Goal: Find specific page/section: Find specific page/section

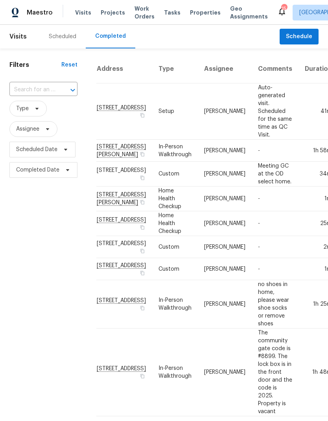
click at [63, 37] on div "Scheduled" at bounding box center [63, 37] width 28 height 8
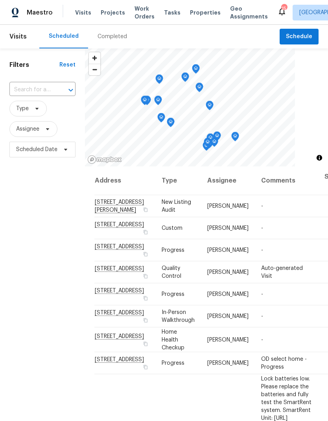
click at [196, 15] on span "Properties" at bounding box center [205, 13] width 31 height 8
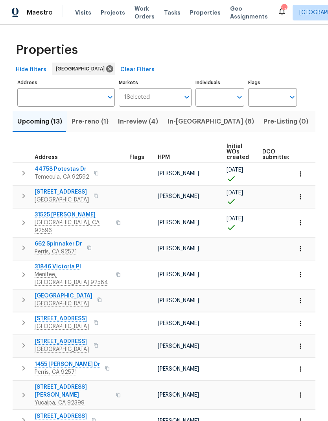
click at [213, 98] on input "Individuals" at bounding box center [213, 97] width 37 height 18
type input "[PERSON_NAME]"
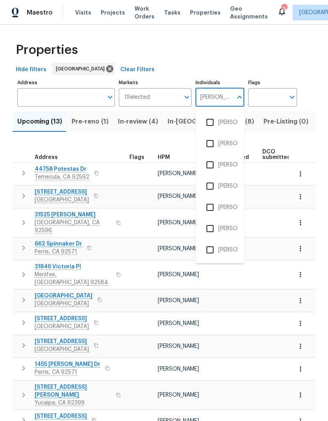
click at [230, 164] on li "[PERSON_NAME]" at bounding box center [220, 164] width 36 height 17
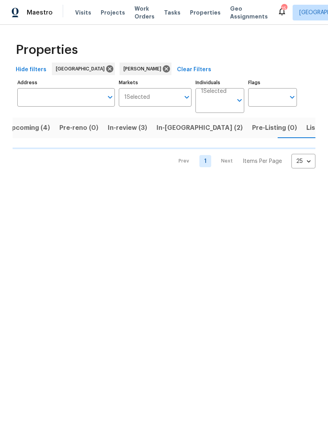
scroll to position [0, 10]
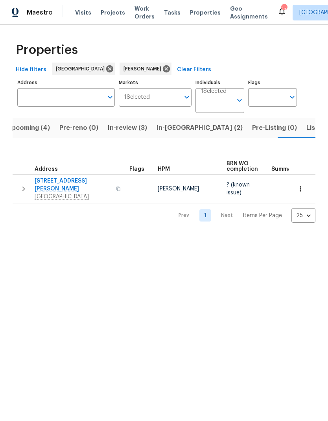
click at [306, 131] on span "Listed (2)" at bounding box center [320, 127] width 29 height 11
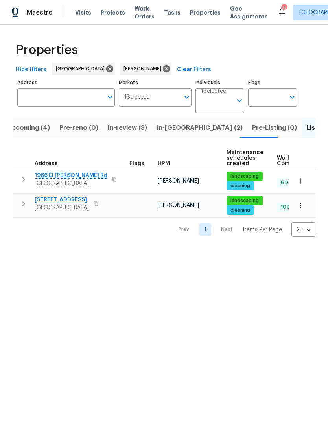
click at [172, 132] on span "In-[GEOGRAPHIC_DATA] (2)" at bounding box center [199, 127] width 86 height 11
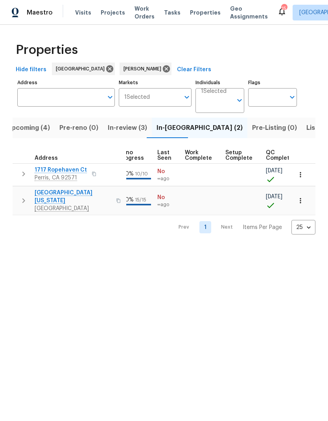
scroll to position [0, 368]
click at [230, 11] on span "Geo Assignments" at bounding box center [249, 13] width 38 height 16
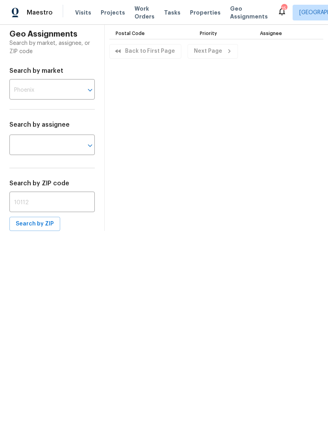
click at [196, 9] on span "Properties" at bounding box center [205, 13] width 31 height 8
